Goal: Task Accomplishment & Management: Manage account settings

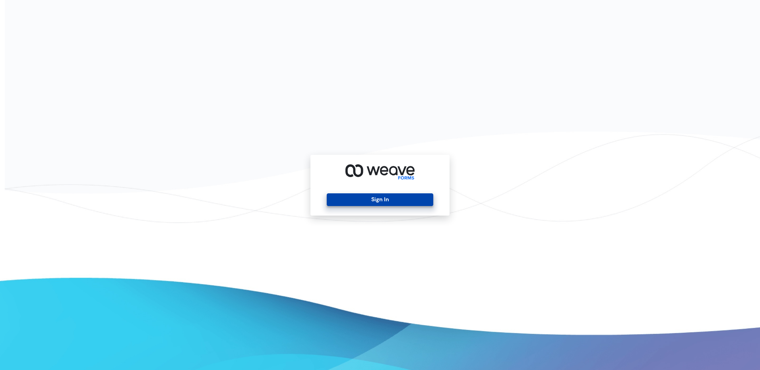
click at [414, 200] on button "Sign In" at bounding box center [380, 199] width 106 height 13
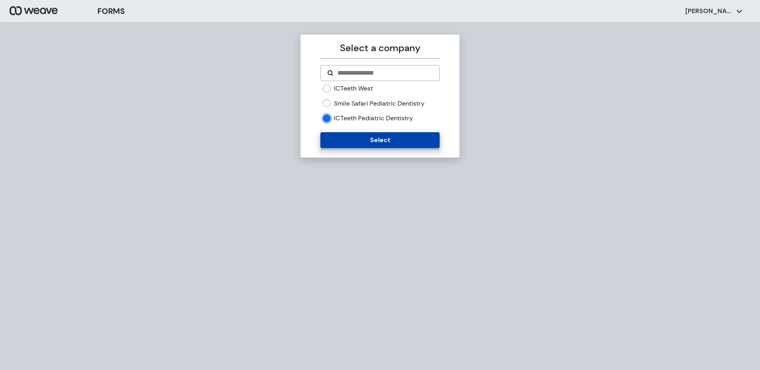
click at [338, 140] on button "Select" at bounding box center [379, 140] width 119 height 16
